Goal: Navigation & Orientation: Go to known website

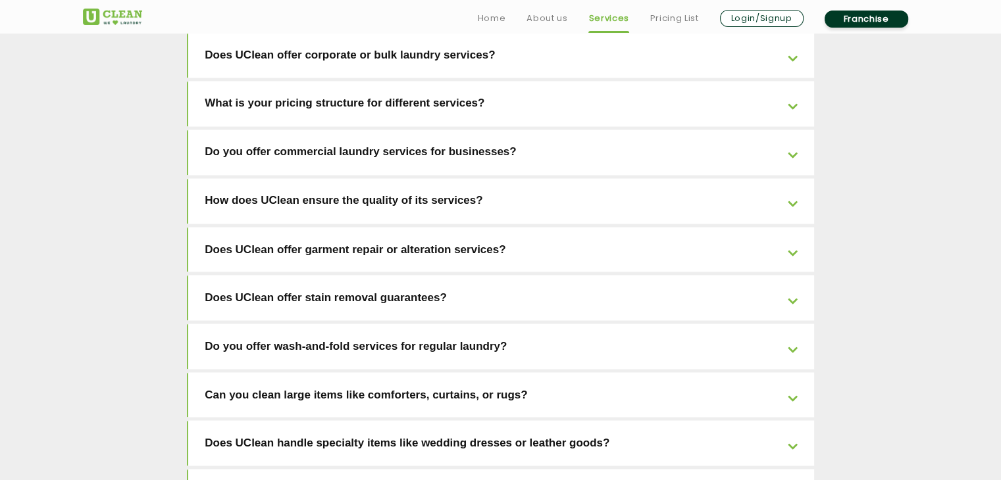
scroll to position [1937, 0]
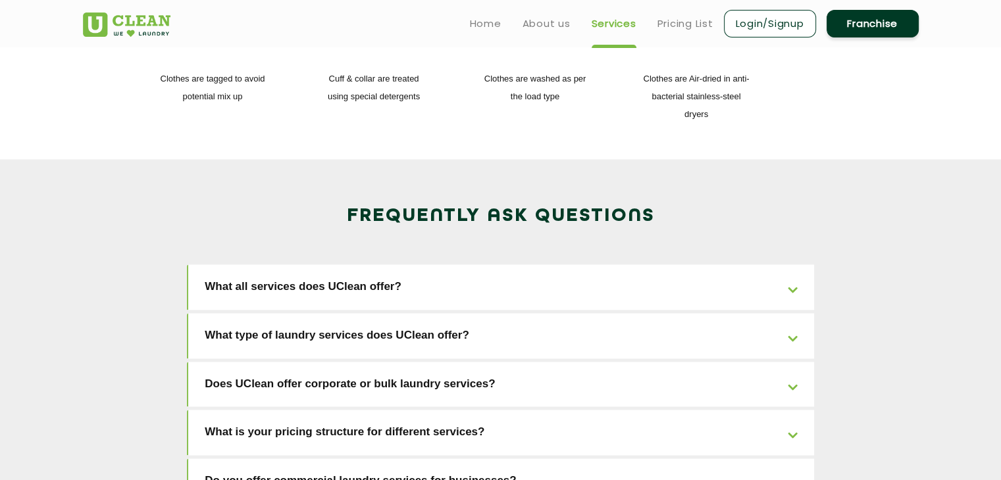
click at [478, 15] on li "Home" at bounding box center [486, 23] width 32 height 16
click at [478, 18] on link "Home" at bounding box center [486, 24] width 32 height 16
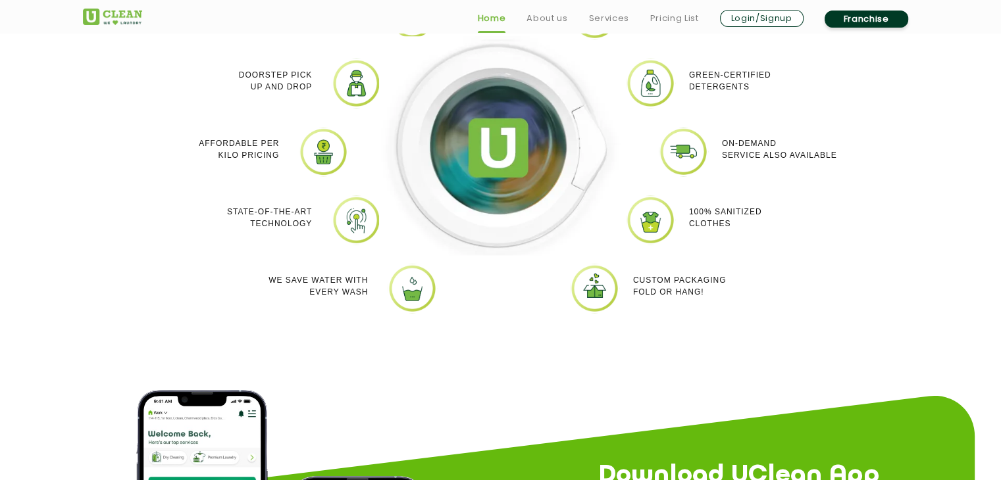
scroll to position [1250, 0]
